Goal: Information Seeking & Learning: Understand process/instructions

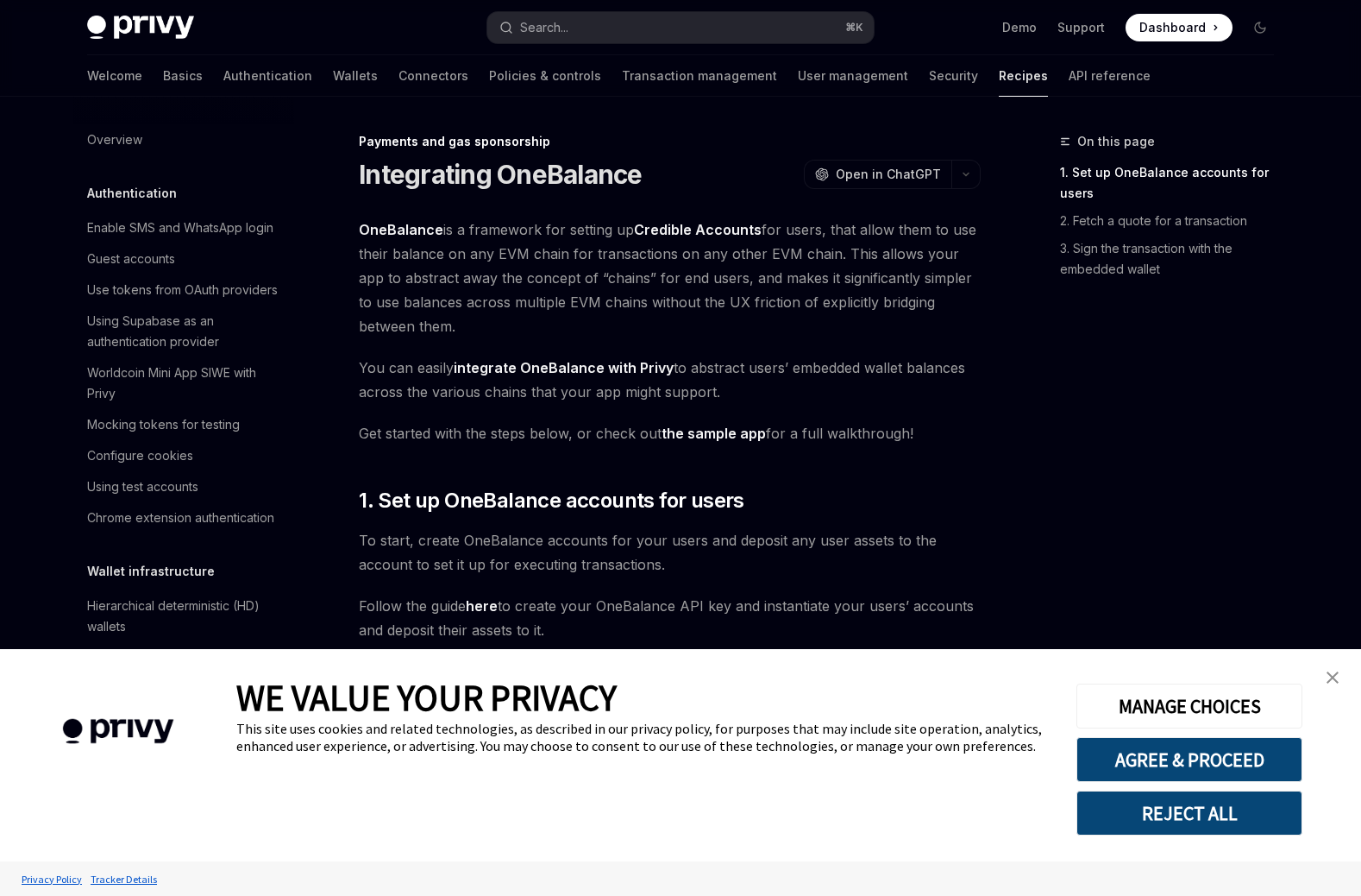
scroll to position [1238, 0]
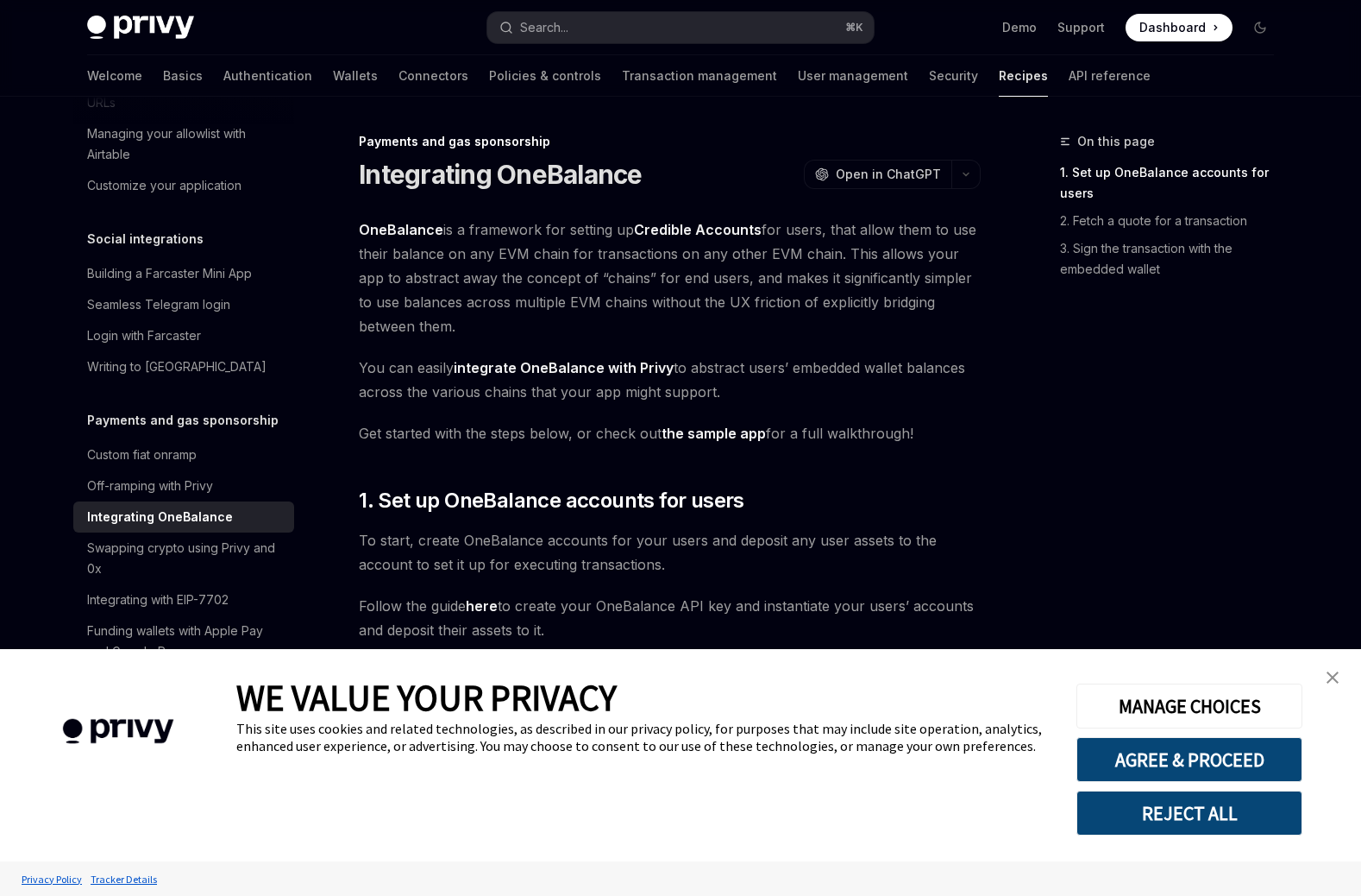
type textarea "*"
click at [1327, 674] on img "close banner" at bounding box center [1333, 677] width 12 height 12
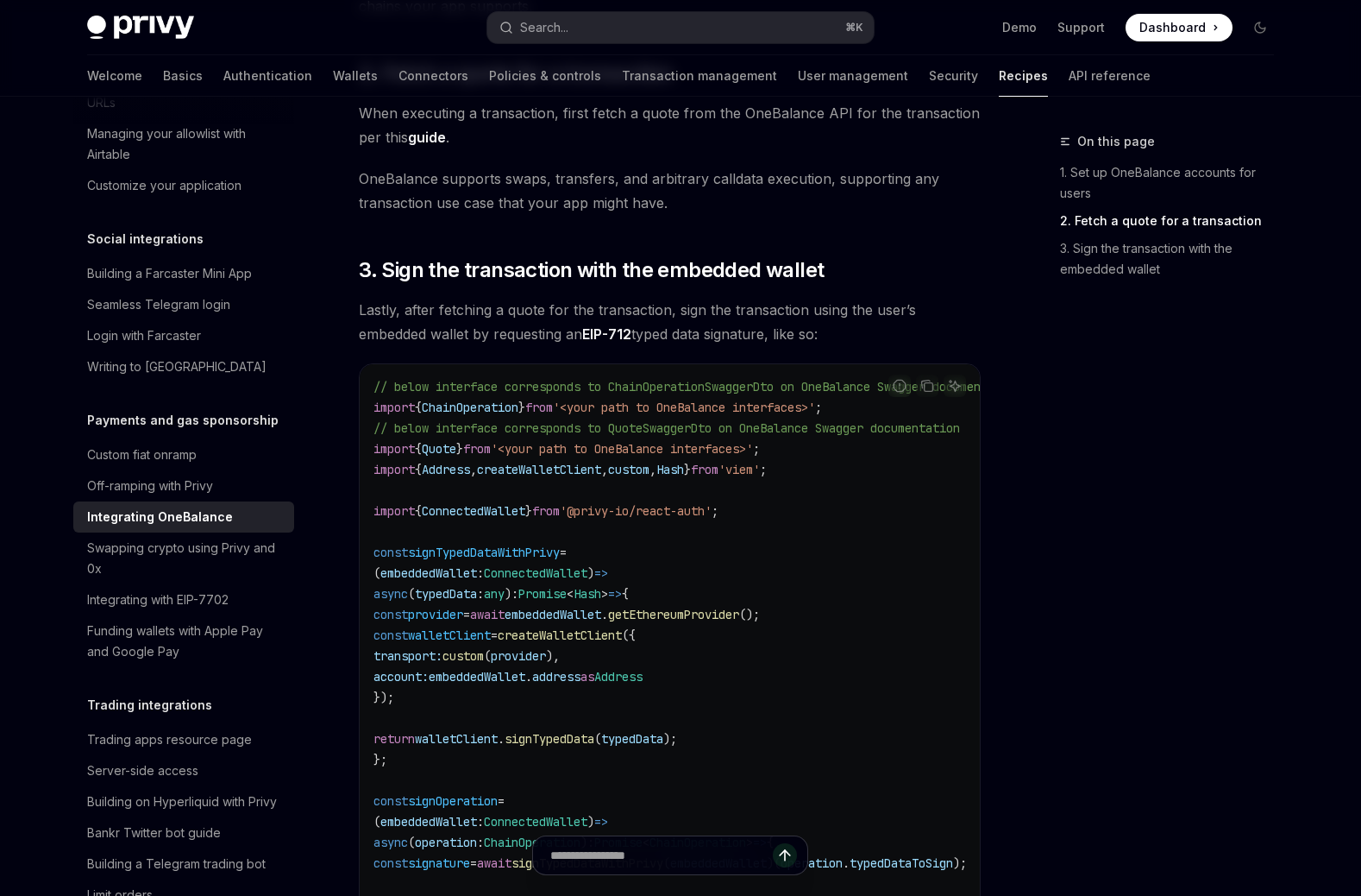
scroll to position [0, 0]
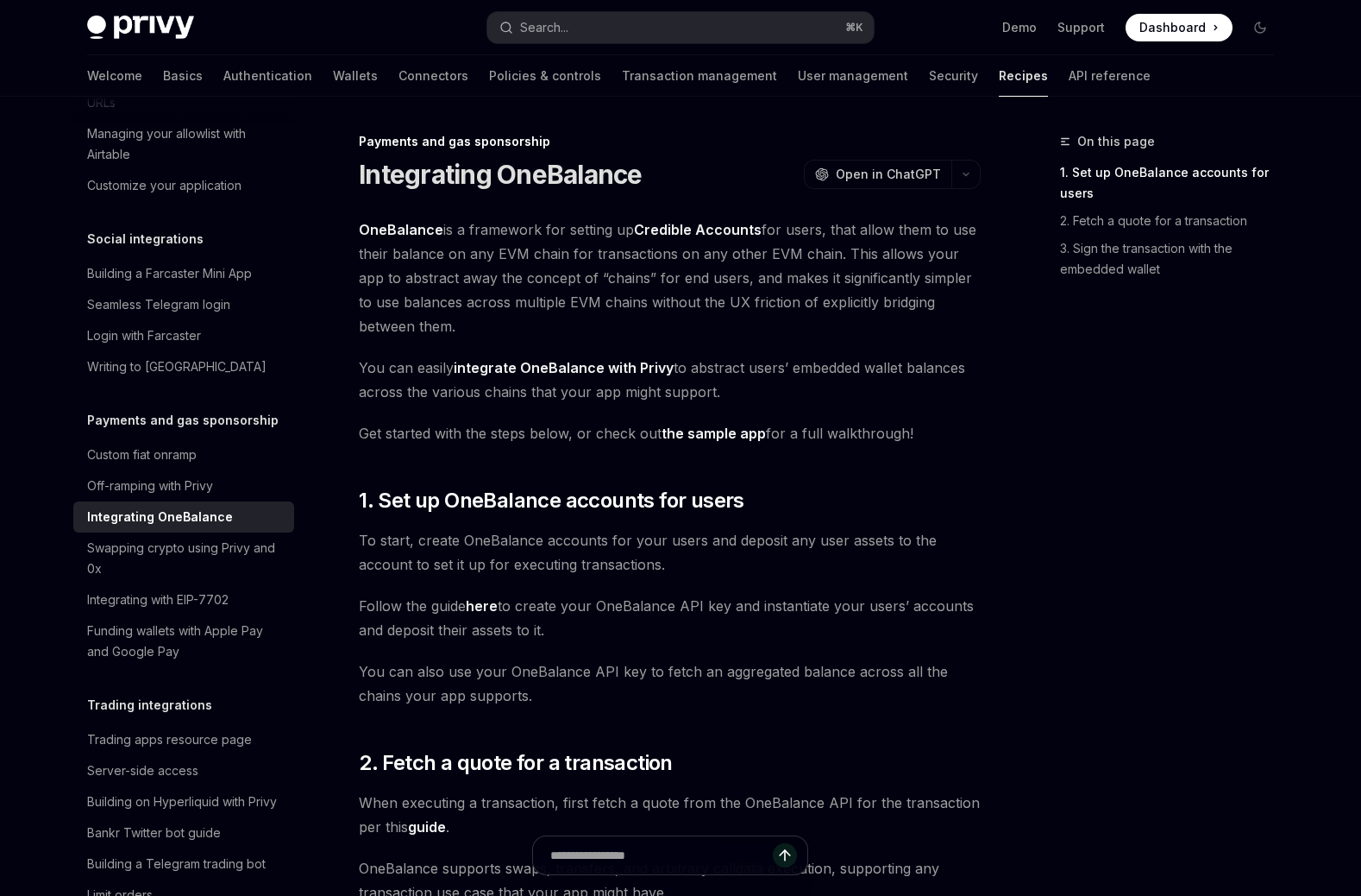
click at [701, 233] on link "Credible Accounts" at bounding box center [698, 230] width 128 height 18
click at [588, 368] on link "integrate OneBalance with Privy" at bounding box center [564, 368] width 220 height 18
